Goal: Navigation & Orientation: Go to known website

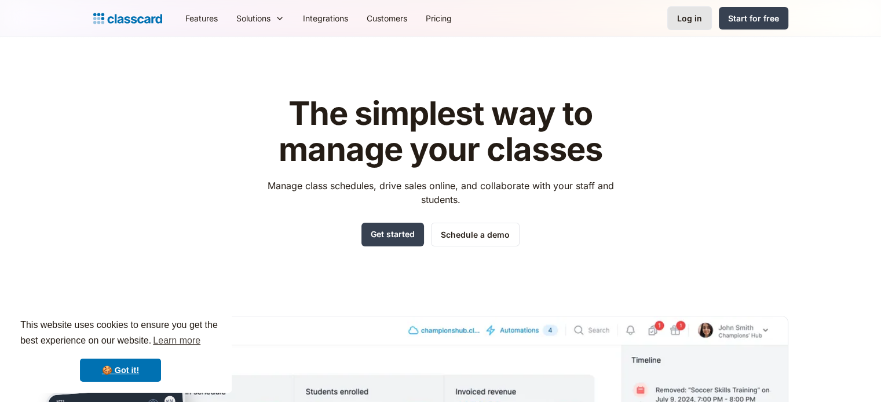
click at [690, 6] on link "Log in" at bounding box center [689, 18] width 45 height 24
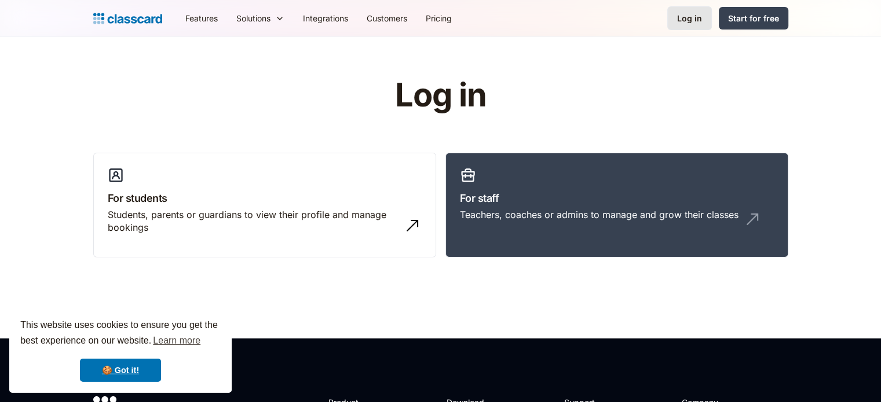
click at [692, 10] on link "Log in" at bounding box center [689, 18] width 45 height 24
click at [625, 203] on h3 "For staff" at bounding box center [617, 198] width 314 height 16
